Goal: Contribute content: Add original content to the website for others to see

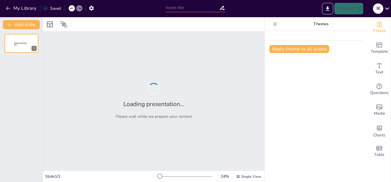
type input "Склад проекту: Основні етапи та документи"
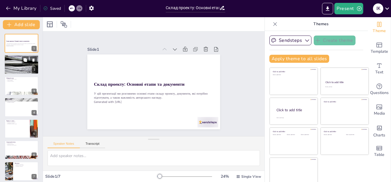
click at [23, 64] on div at bounding box center [21, 64] width 34 height 43
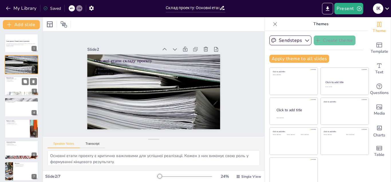
click at [19, 88] on div at bounding box center [21, 85] width 34 height 19
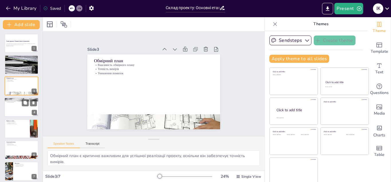
click at [16, 106] on div at bounding box center [21, 106] width 34 height 19
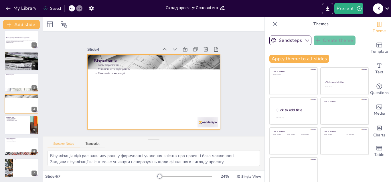
scroll to position [3, 0]
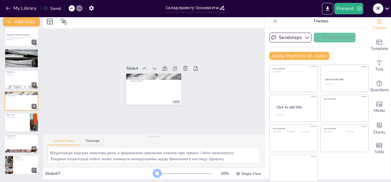
drag, startPoint x: 151, startPoint y: 174, endPoint x: 141, endPoint y: 175, distance: 10.4
click at [141, 175] on div "Slide [DATE] % Single View" at bounding box center [154, 173] width 222 height 9
click at [164, 174] on div at bounding box center [184, 173] width 55 height 5
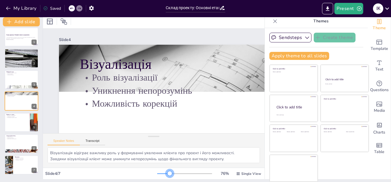
click at [168, 174] on div at bounding box center [170, 173] width 5 height 5
click at [11, 164] on div at bounding box center [8, 164] width 33 height 19
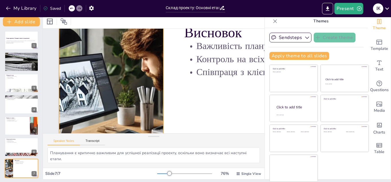
scroll to position [24, 0]
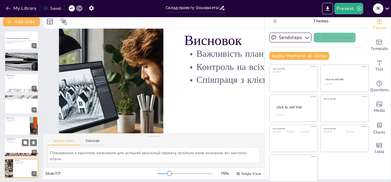
click at [13, 143] on div at bounding box center [21, 146] width 34 height 19
type textarea "Контроль якості є важливим аспектом авторського нагляду, що забезпечує відповід…"
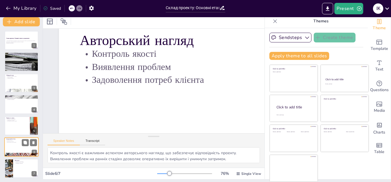
scroll to position [0, 0]
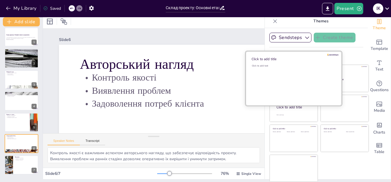
click at [280, 74] on div "Click to add text" at bounding box center [293, 82] width 82 height 36
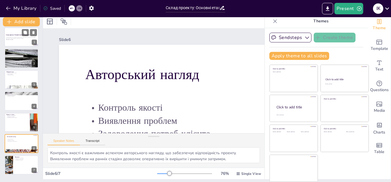
click at [13, 40] on p "Generated with [URL]" at bounding box center [21, 39] width 31 height 1
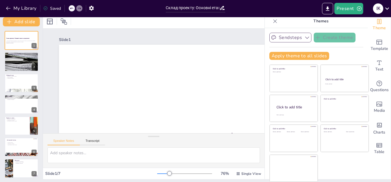
click at [293, 37] on button "Sendsteps" at bounding box center [291, 38] width 42 height 10
